Goal: Information Seeking & Learning: Learn about a topic

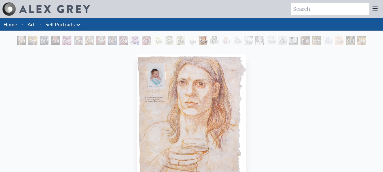
click at [196, 44] on div "The Imp of Inspiration" at bounding box center [191, 40] width 9 height 9
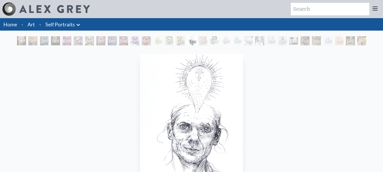
click at [196, 41] on div "The Imp of Inspiration" at bounding box center [191, 40] width 9 height 9
click at [242, 42] on div "Self-Portrait (Age 27)" at bounding box center [237, 40] width 9 height 9
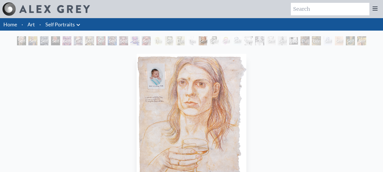
click at [30, 44] on div "Self-Portrait" at bounding box center [32, 40] width 9 height 9
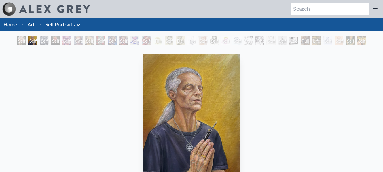
click at [76, 42] on div "Cataract" at bounding box center [78, 40] width 9 height 9
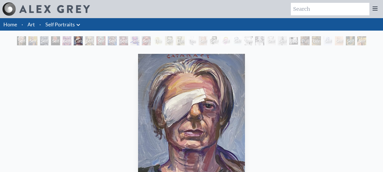
click at [210, 53] on div "Cataract 2013, acrylic on canvas, 11 x 14 in." at bounding box center [192, 136] width 112 height 168
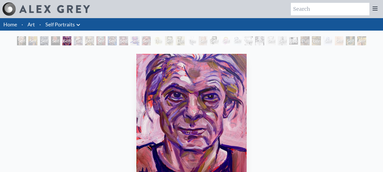
click at [232, 36] on div "Home · Art · Self Portraits Anatomical Drawings" at bounding box center [191, 141] width 383 height 247
click at [251, 37] on div "Staring Down the Great Chain of Being" at bounding box center [248, 40] width 9 height 9
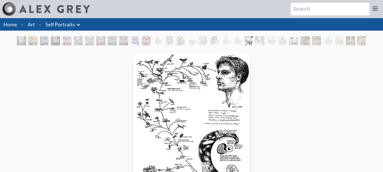
click at [253, 36] on div "Staring Down the Great Chain of Being" at bounding box center [248, 40] width 9 height 9
click at [317, 38] on div "Life Cycle (Self-Portrait, Age 17)" at bounding box center [316, 40] width 9 height 9
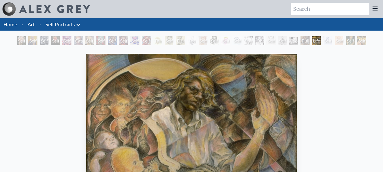
click at [321, 37] on div "Life Cycle (Self-Portrait, Age 17)" at bounding box center [316, 40] width 9 height 9
click at [377, 39] on div "Self-Portrait Self-Portrait Self-Portrait Self-Portrait Self-Portrait Cataract …" at bounding box center [191, 41] width 383 height 11
click at [378, 43] on div "Self-Portrait Self-Portrait Self-Portrait Self-Portrait Self-Portrait Cataract …" at bounding box center [191, 41] width 383 height 11
click at [210, 38] on div "Self Portrait (Age 33)" at bounding box center [214, 40] width 9 height 9
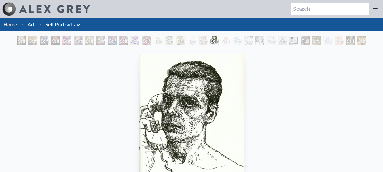
click at [196, 40] on div "The Imp of Inspiration" at bounding box center [191, 40] width 9 height 9
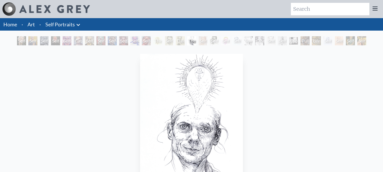
click at [196, 40] on div "The Imp of Inspiration" at bounding box center [191, 40] width 9 height 9
click at [187, 40] on div "The Imp of Inspiration" at bounding box center [191, 40] width 9 height 9
click at [129, 42] on div "Self-Portrait Self-Portrait Self-Portrait Self-Portrait Self-Portrait Cataract …" at bounding box center [192, 41] width 352 height 11
click at [119, 40] on div "Self-Portrait" at bounding box center [123, 40] width 9 height 9
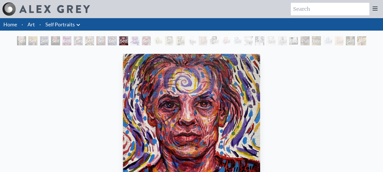
click at [96, 39] on div "Self-Portrait" at bounding box center [100, 40] width 9 height 9
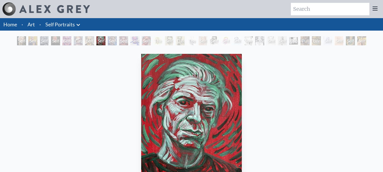
click at [75, 39] on div "Cataract" at bounding box center [78, 40] width 9 height 9
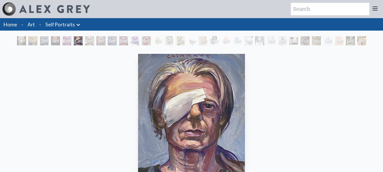
click at [62, 38] on div "Self-Portrait" at bounding box center [66, 40] width 9 height 9
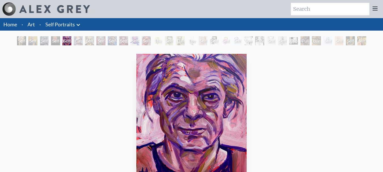
click at [29, 34] on div "Home · Art · Self Portraits Anatomical Drawings" at bounding box center [191, 141] width 383 height 247
click at [7, 32] on div "Home · Art · Self Portraits Anatomical Drawings" at bounding box center [191, 141] width 383 height 247
click at [26, 41] on div "Self-Portrait" at bounding box center [21, 40] width 9 height 9
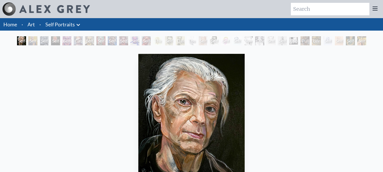
click at [60, 39] on div "Self-Portrait" at bounding box center [55, 40] width 9 height 9
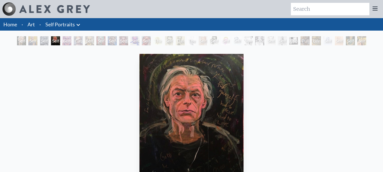
click at [83, 37] on div "Cataract" at bounding box center [78, 40] width 9 height 9
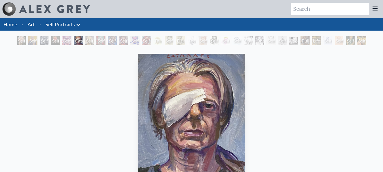
click at [242, 41] on div "Self-Portrait (Age 27)" at bounding box center [237, 40] width 9 height 9
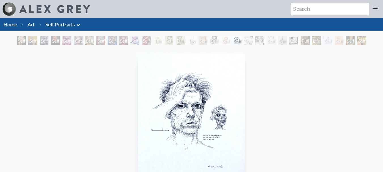
click at [276, 39] on div "Self-Portrait (Age 24) Tripping" at bounding box center [271, 40] width 9 height 9
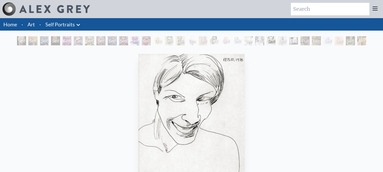
click at [276, 39] on div "Self-Portrait (Age 24) Tripping" at bounding box center [271, 40] width 9 height 9
click at [328, 43] on div "Self-Portrait (Age 17)" at bounding box center [327, 40] width 9 height 9
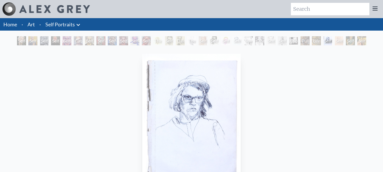
click at [333, 41] on div "Self-Portrait (Age 17)" at bounding box center [327, 40] width 9 height 9
click at [333, 43] on div "Self-Portrait (Age 17)" at bounding box center [327, 40] width 9 height 9
click at [355, 39] on div "Self-Portrait (Age 16)" at bounding box center [350, 40] width 9 height 9
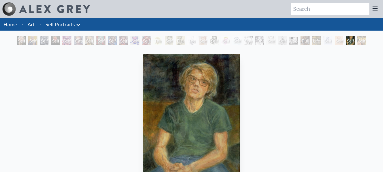
click at [255, 40] on div "One Light Self-Portrait" at bounding box center [259, 40] width 9 height 9
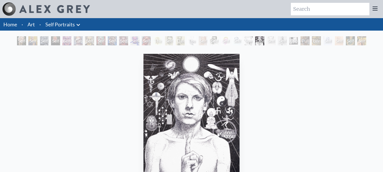
click at [233, 37] on div "Self-Portrait (Age 27)" at bounding box center [237, 40] width 9 height 9
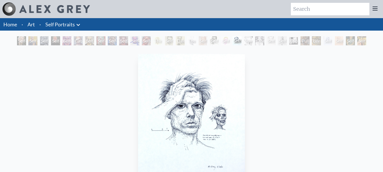
click at [199, 37] on div "Self-Portrait (Age 34) New Father" at bounding box center [203, 40] width 9 height 9
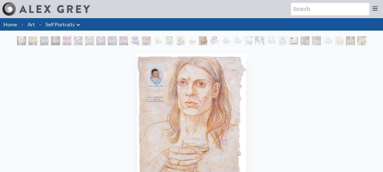
click at [183, 35] on div "Home · Art · Self Portraits Anatomical Drawings" at bounding box center [191, 141] width 383 height 247
click at [176, 38] on div "Daibutsu" at bounding box center [180, 40] width 9 height 9
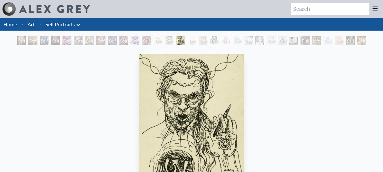
click at [165, 41] on div "Self-Portrait (Age 45)" at bounding box center [169, 40] width 9 height 9
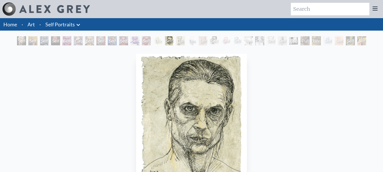
click at [165, 43] on div "Self-Portrait (Age 45)" at bounding box center [169, 40] width 9 height 9
click at [142, 41] on div "Self-Portrait" at bounding box center [146, 40] width 9 height 9
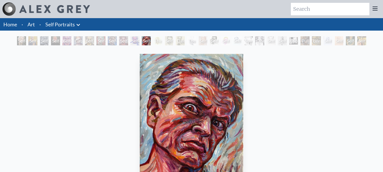
click at [337, 48] on div "Self-Portrait 2010, acrylic on canvas, 8 x 10 in. Visit the CoSM Shop" at bounding box center [191, 156] width 383 height 218
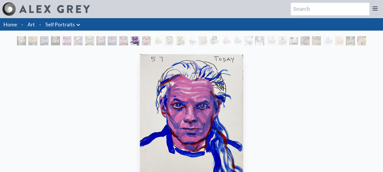
click at [320, 11] on input "search" at bounding box center [330, 9] width 79 height 12
click at [64, 22] on link "Self Portraits" at bounding box center [60, 24] width 30 height 8
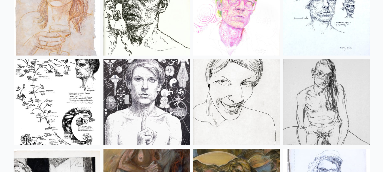
scroll to position [369, 0]
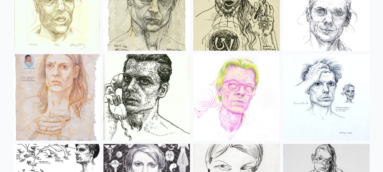
click at [237, 70] on img at bounding box center [237, 97] width 87 height 87
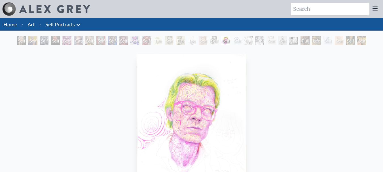
click at [209, 95] on img "19 / 31" at bounding box center [192, 123] width 110 height 138
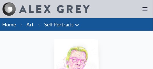
scroll to position [34, 0]
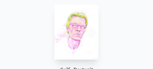
click at [84, 34] on img "19 / 31" at bounding box center [76, 32] width 44 height 55
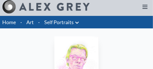
scroll to position [0, 0]
